Goal: Task Accomplishment & Management: Manage account settings

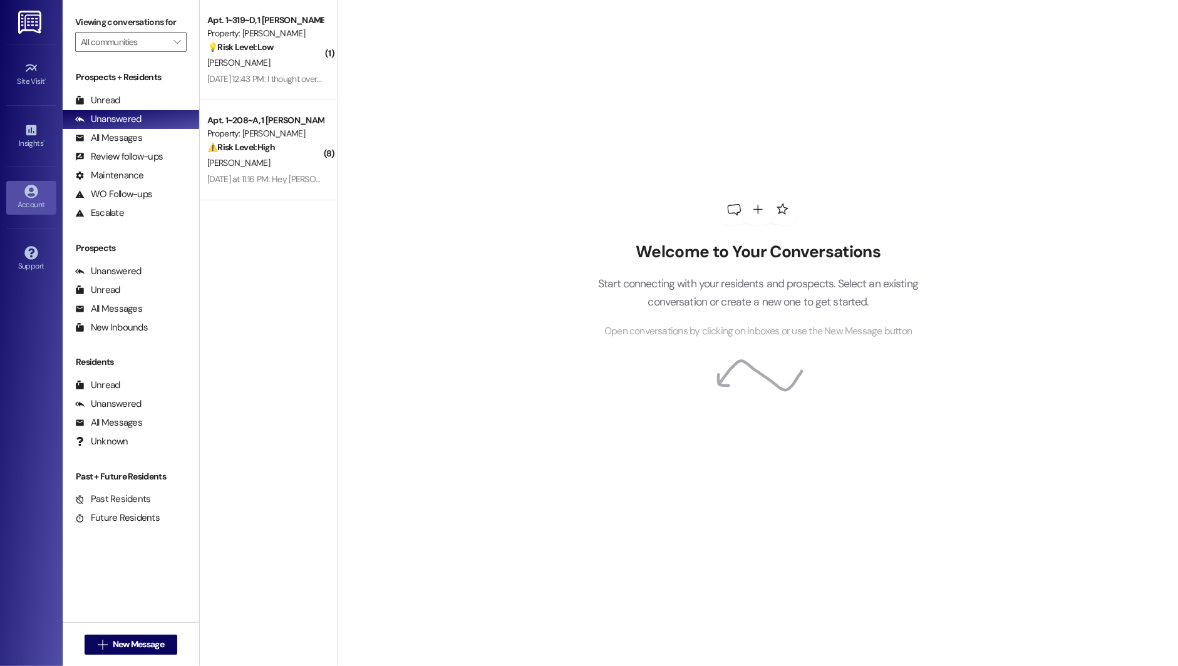
click at [13, 199] on div "Account" at bounding box center [31, 205] width 63 height 13
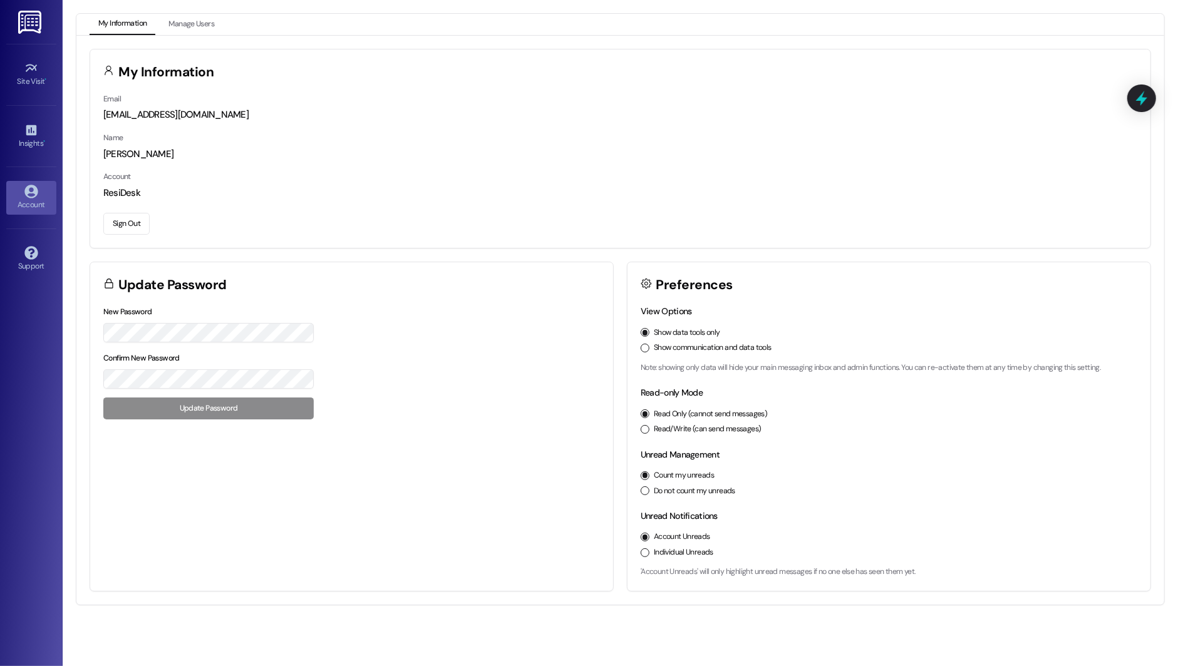
click at [126, 213] on button "Sign Out" at bounding box center [126, 224] width 46 height 22
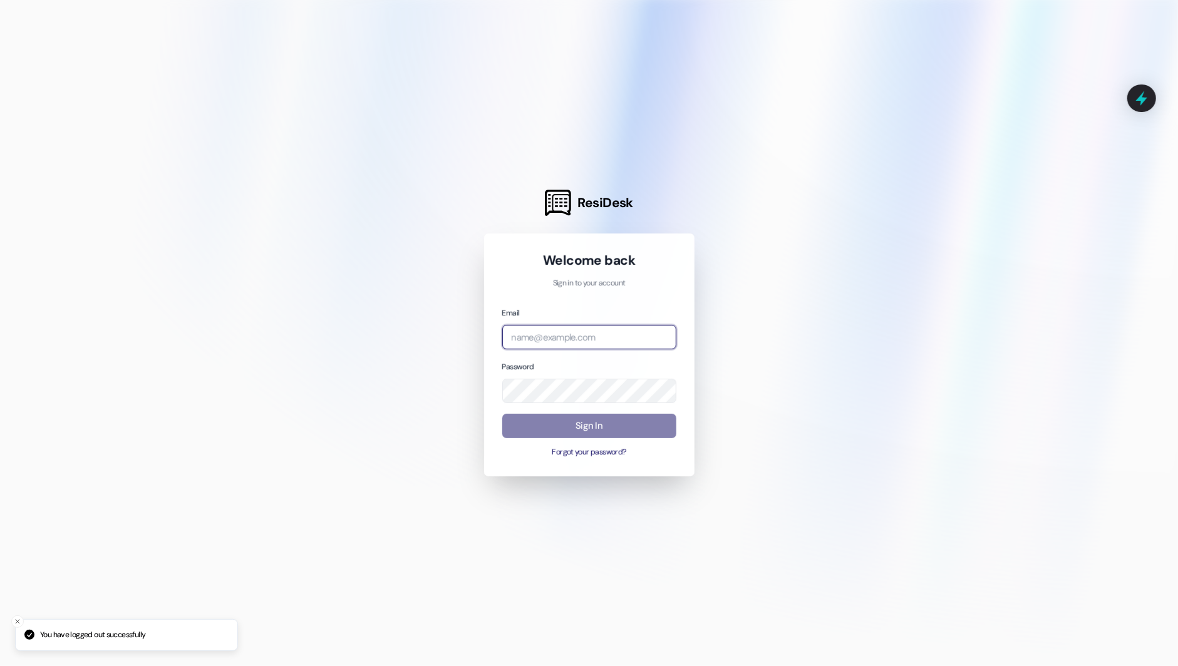
click at [561, 332] on input "email" at bounding box center [589, 337] width 174 height 24
type input "k"
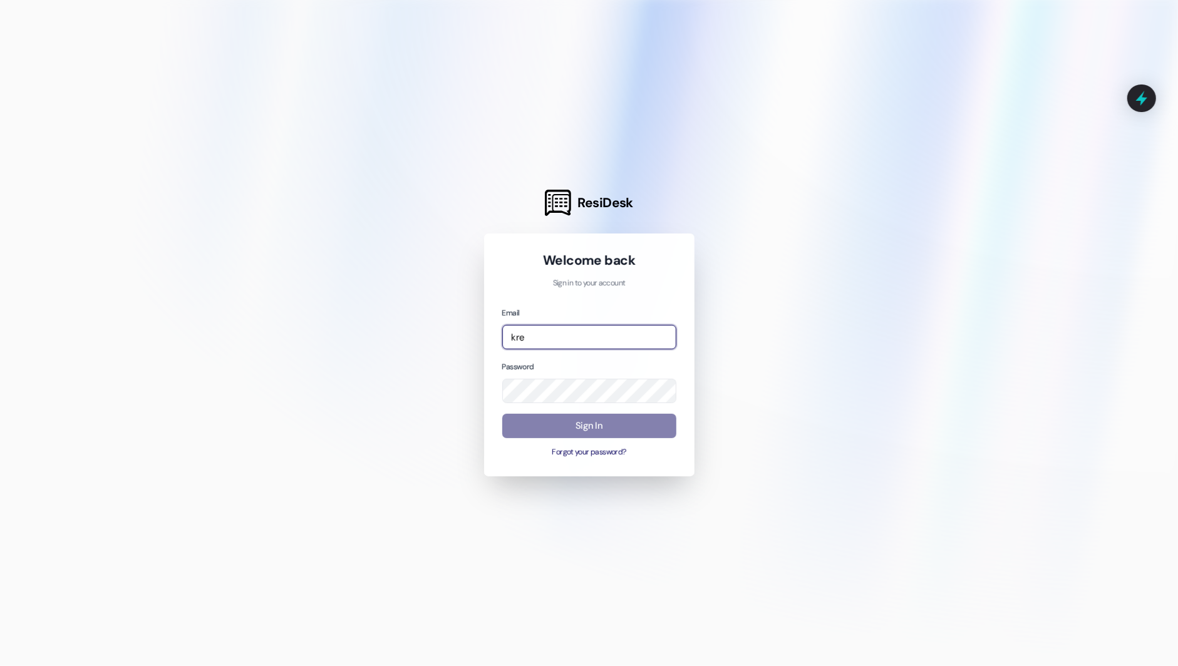
type input "[EMAIL_ADDRESS][DOMAIN_NAME]"
